Goal: Task Accomplishment & Management: Use online tool/utility

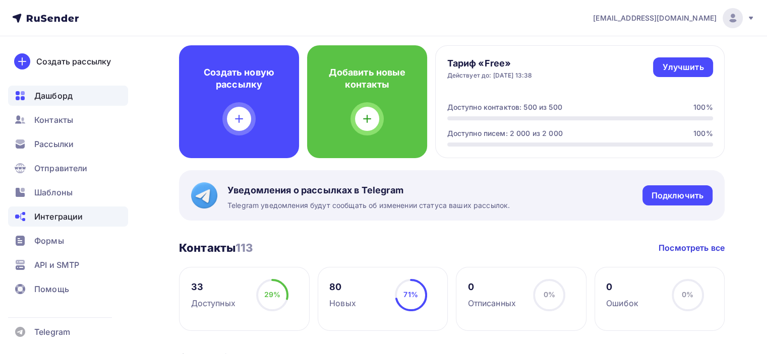
scroll to position [50, 0]
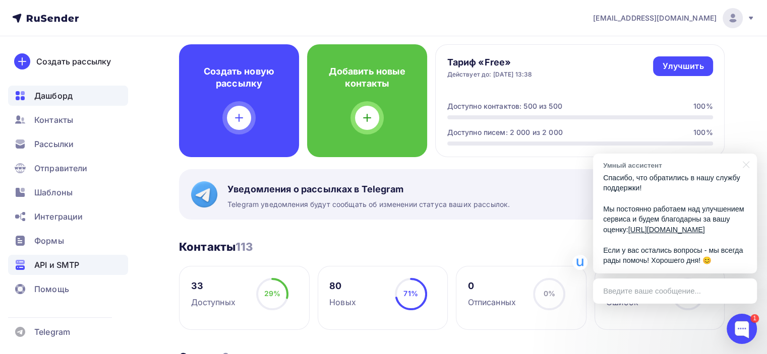
click at [55, 265] on span "API и SMTP" at bounding box center [56, 265] width 45 height 12
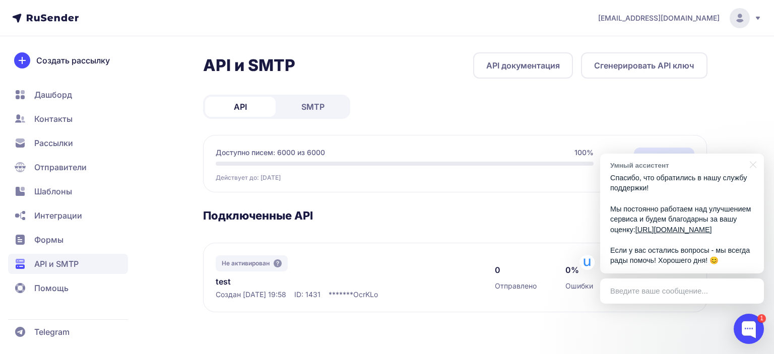
click at [323, 110] on span "SMTP" at bounding box center [312, 107] width 23 height 12
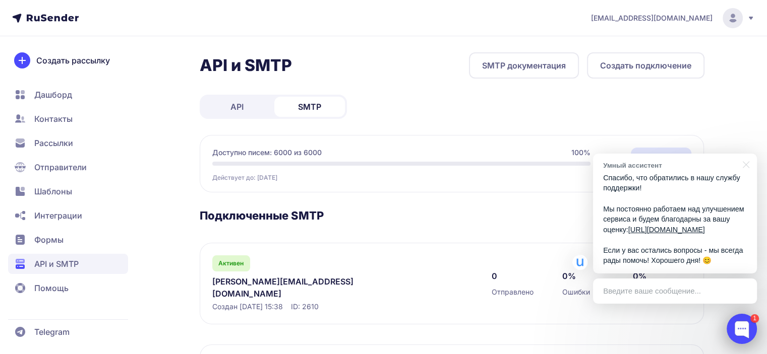
click at [731, 325] on div at bounding box center [741, 329] width 30 height 30
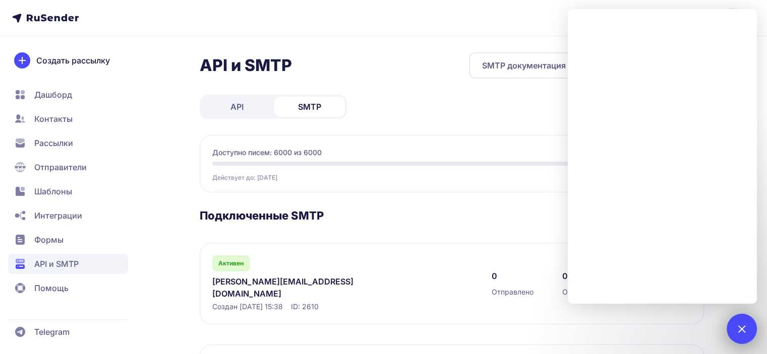
click at [736, 328] on div at bounding box center [741, 329] width 14 height 14
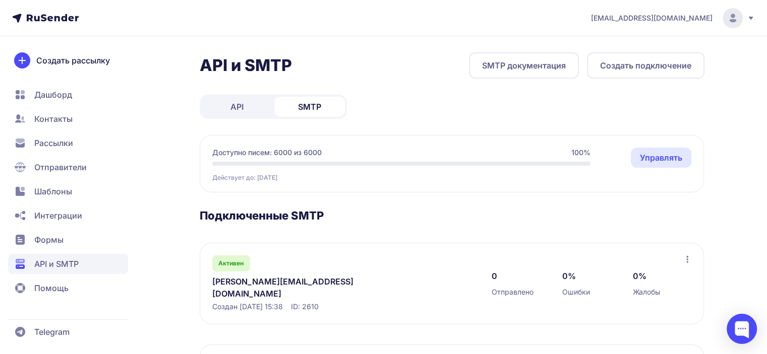
click at [285, 278] on link "olga@zdesmir.online" at bounding box center [315, 288] width 207 height 24
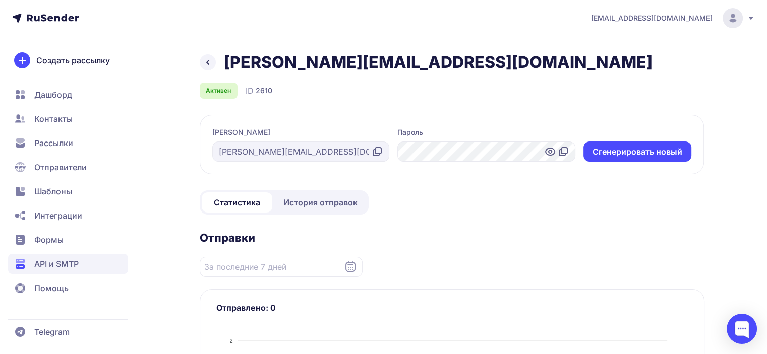
click at [375, 149] on icon at bounding box center [378, 151] width 6 height 6
click at [548, 146] on icon at bounding box center [550, 152] width 12 height 12
click at [563, 151] on icon at bounding box center [563, 152] width 12 height 12
